Goal: Task Accomplishment & Management: Use online tool/utility

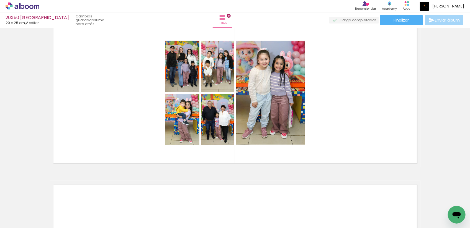
scroll to position [678, 0]
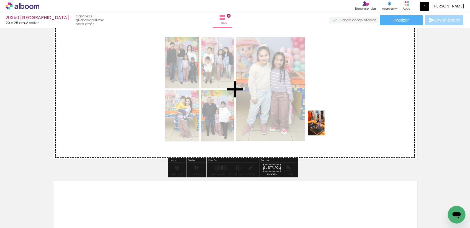
drag, startPoint x: 91, startPoint y: 214, endPoint x: 342, endPoint y: 123, distance: 267.7
click at [342, 123] on quentale-workspace at bounding box center [235, 114] width 470 height 228
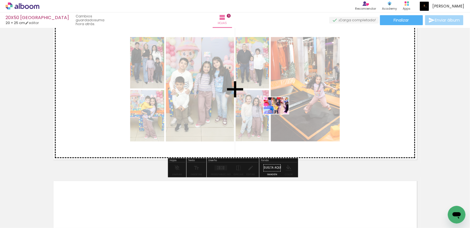
drag, startPoint x: 67, startPoint y: 211, endPoint x: 280, endPoint y: 114, distance: 234.4
click at [280, 114] on quentale-workspace at bounding box center [235, 114] width 470 height 228
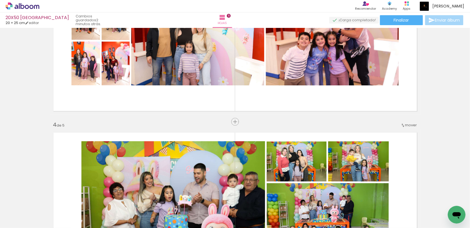
scroll to position [401, 0]
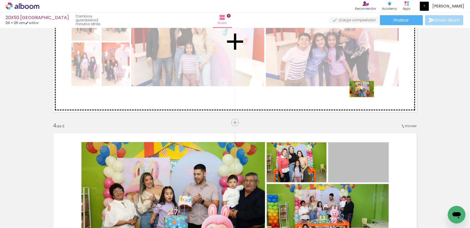
drag, startPoint x: 360, startPoint y: 167, endPoint x: 359, endPoint y: 86, distance: 81.1
click at [359, 86] on div "Insertar hoja 1 de 5 Insertar hoja 2 de 5 Insertar hoja 3 de 5 Insertar hoja 4 …" at bounding box center [235, 116] width 470 height 974
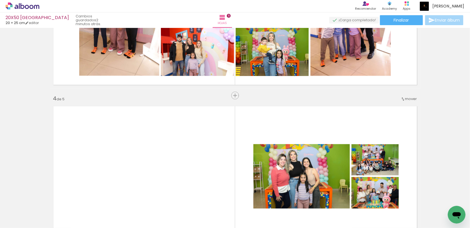
scroll to position [435, 0]
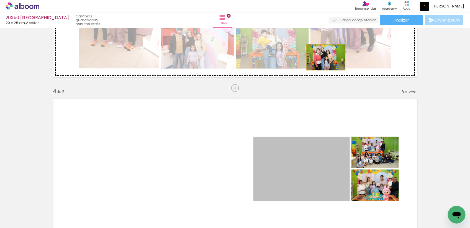
drag, startPoint x: 295, startPoint y: 168, endPoint x: 323, endPoint y: 57, distance: 113.9
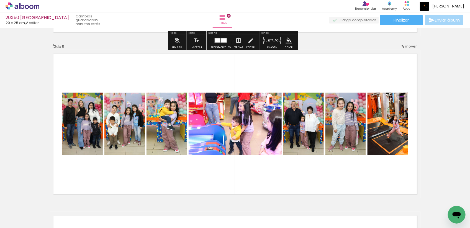
scroll to position [608, 0]
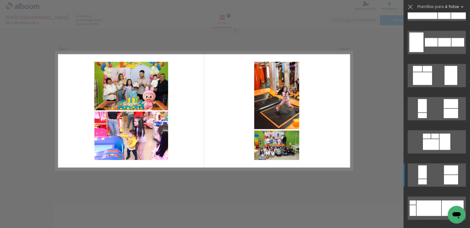
scroll to position [519, 0]
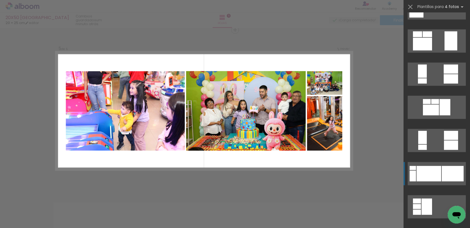
click at [435, 169] on div at bounding box center [428, 174] width 25 height 16
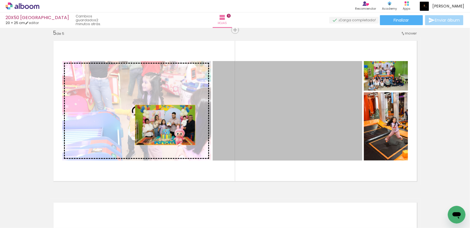
drag, startPoint x: 295, startPoint y: 130, endPoint x: 162, endPoint y: 125, distance: 132.4
click at [0, 0] on slot at bounding box center [0, 0] width 0 height 0
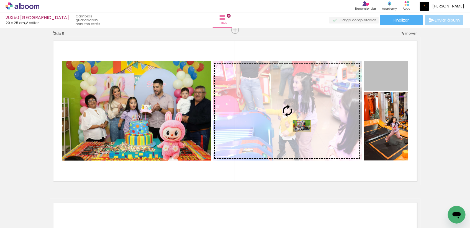
drag, startPoint x: 396, startPoint y: 86, endPoint x: 299, endPoint y: 126, distance: 104.8
click at [0, 0] on slot at bounding box center [0, 0] width 0 height 0
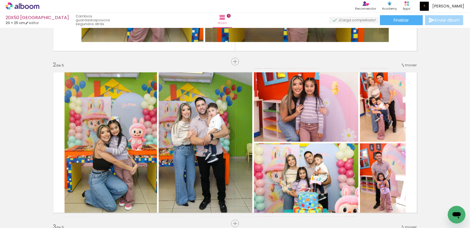
scroll to position [137, 0]
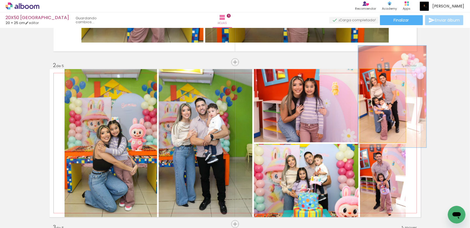
drag, startPoint x: 389, startPoint y: 114, endPoint x: 392, endPoint y: 114, distance: 2.8
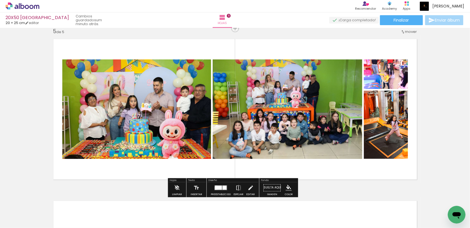
scroll to position [657, 0]
click at [221, 185] on div at bounding box center [220, 188] width 15 height 11
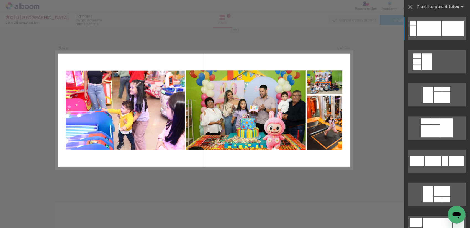
scroll to position [656, 0]
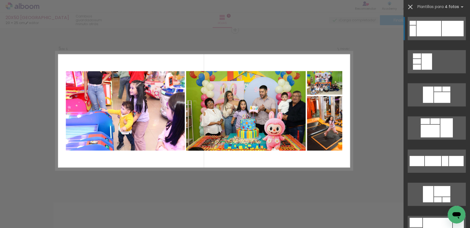
click at [411, 7] on iron-icon at bounding box center [410, 7] width 8 height 8
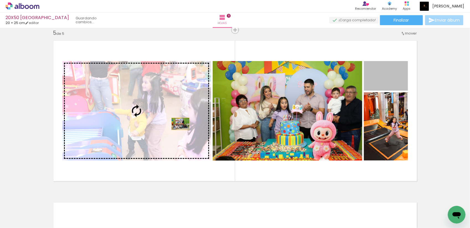
drag, startPoint x: 392, startPoint y: 87, endPoint x: 178, endPoint y: 124, distance: 217.8
click at [0, 0] on slot at bounding box center [0, 0] width 0 height 0
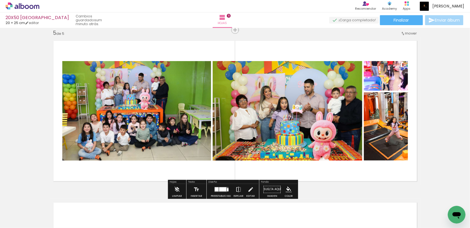
click at [222, 188] on div at bounding box center [222, 189] width 7 height 4
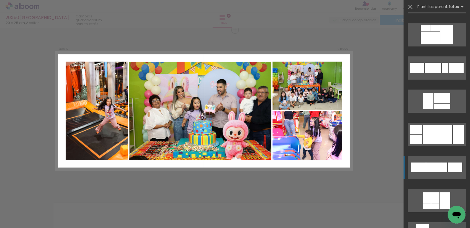
scroll to position [768, 0]
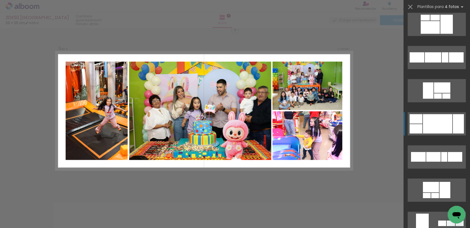
click at [441, 123] on div at bounding box center [437, 123] width 29 height 19
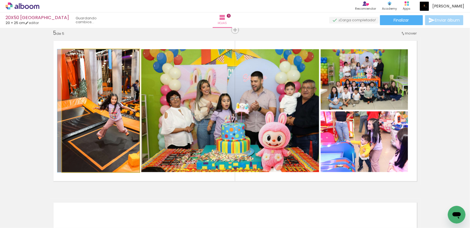
drag, startPoint x: 109, startPoint y: 148, endPoint x: 103, endPoint y: 148, distance: 6.1
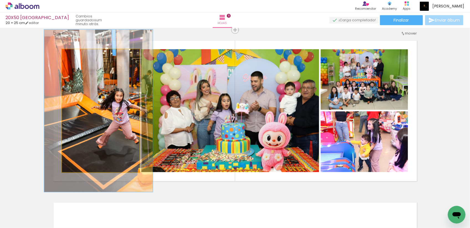
drag, startPoint x: 75, startPoint y: 57, endPoint x: 81, endPoint y: 55, distance: 6.5
type paper-slider "132"
click at [81, 55] on div at bounding box center [81, 55] width 9 height 9
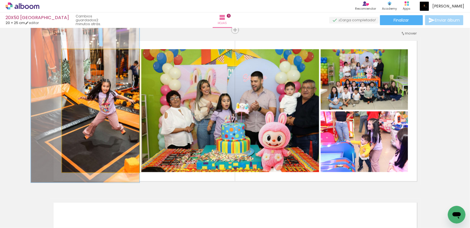
drag, startPoint x: 108, startPoint y: 114, endPoint x: 89, endPoint y: 104, distance: 21.0
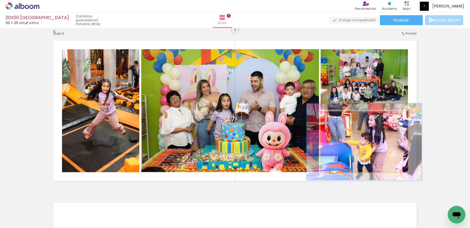
drag, startPoint x: 334, startPoint y: 117, endPoint x: 339, endPoint y: 115, distance: 5.1
type paper-slider "126"
click at [339, 115] on div at bounding box center [338, 117] width 9 height 9
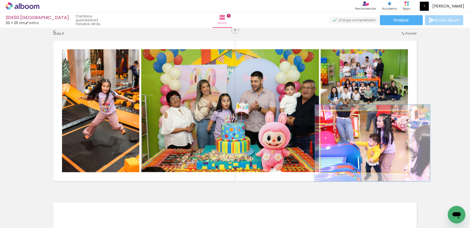
drag, startPoint x: 396, startPoint y: 142, endPoint x: 404, endPoint y: 143, distance: 8.4
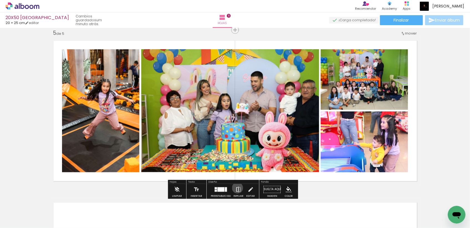
click at [236, 188] on iron-icon at bounding box center [238, 189] width 6 height 11
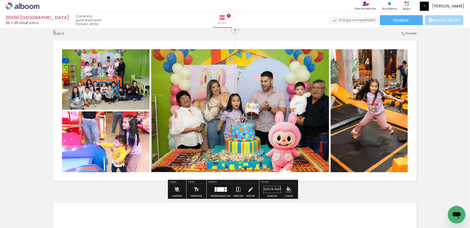
click at [236, 188] on iron-icon at bounding box center [238, 189] width 6 height 11
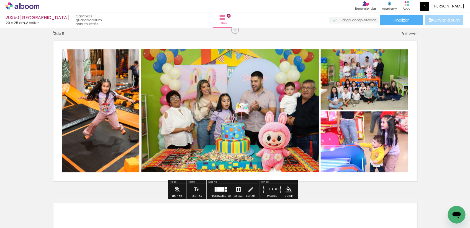
click at [235, 190] on iron-icon at bounding box center [238, 189] width 6 height 11
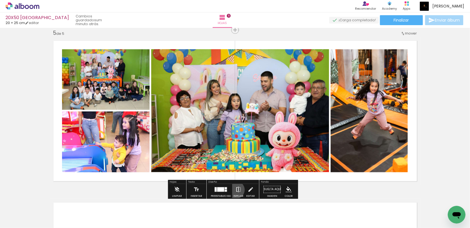
click at [235, 190] on iron-icon at bounding box center [238, 189] width 6 height 11
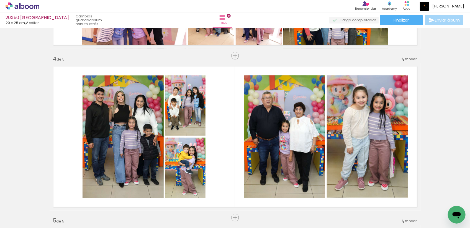
scroll to position [483, 0]
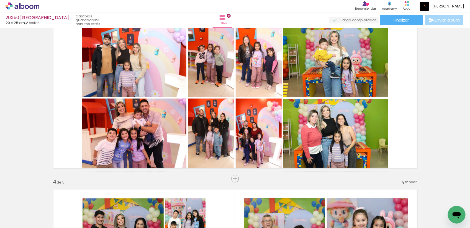
click at [435, 111] on div "Insertar hoja 1 de 5 Insertar hoja 2 de 5 Insertar hoja 3 de 5 Insertar hoja 4 …" at bounding box center [235, 172] width 470 height 974
click at [435, 112] on div "Insertar hoja 1 de 5 Insertar hoja 2 de 5 Insertar hoja 3 de 5 Insertar hoja 4 …" at bounding box center [235, 172] width 470 height 974
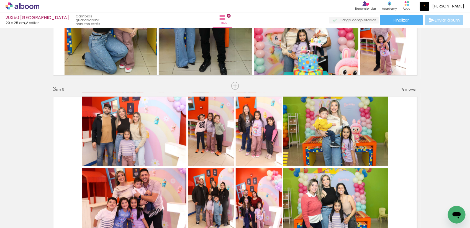
scroll to position [68, 0]
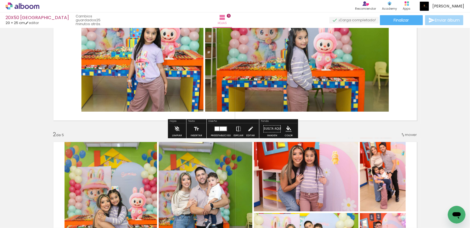
click at [24, 7] on icon at bounding box center [22, 6] width 4 height 6
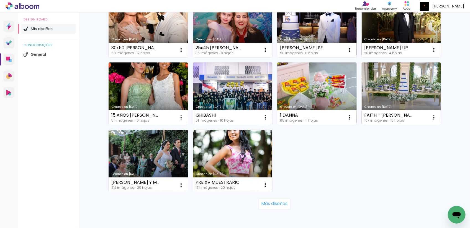
scroll to position [373, 0]
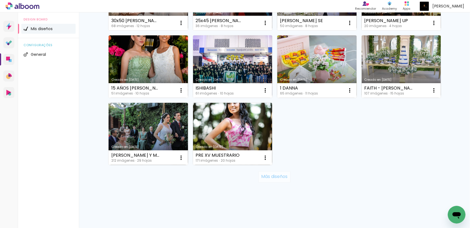
click at [0, 0] on slot "Más diseños" at bounding box center [0, 0] width 0 height 0
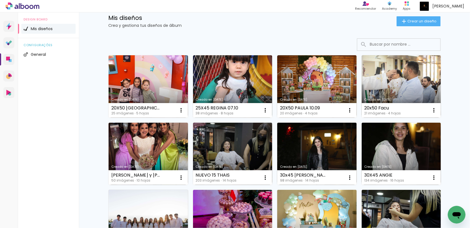
scroll to position [0, 0]
